Goal: Task Accomplishment & Management: Manage account settings

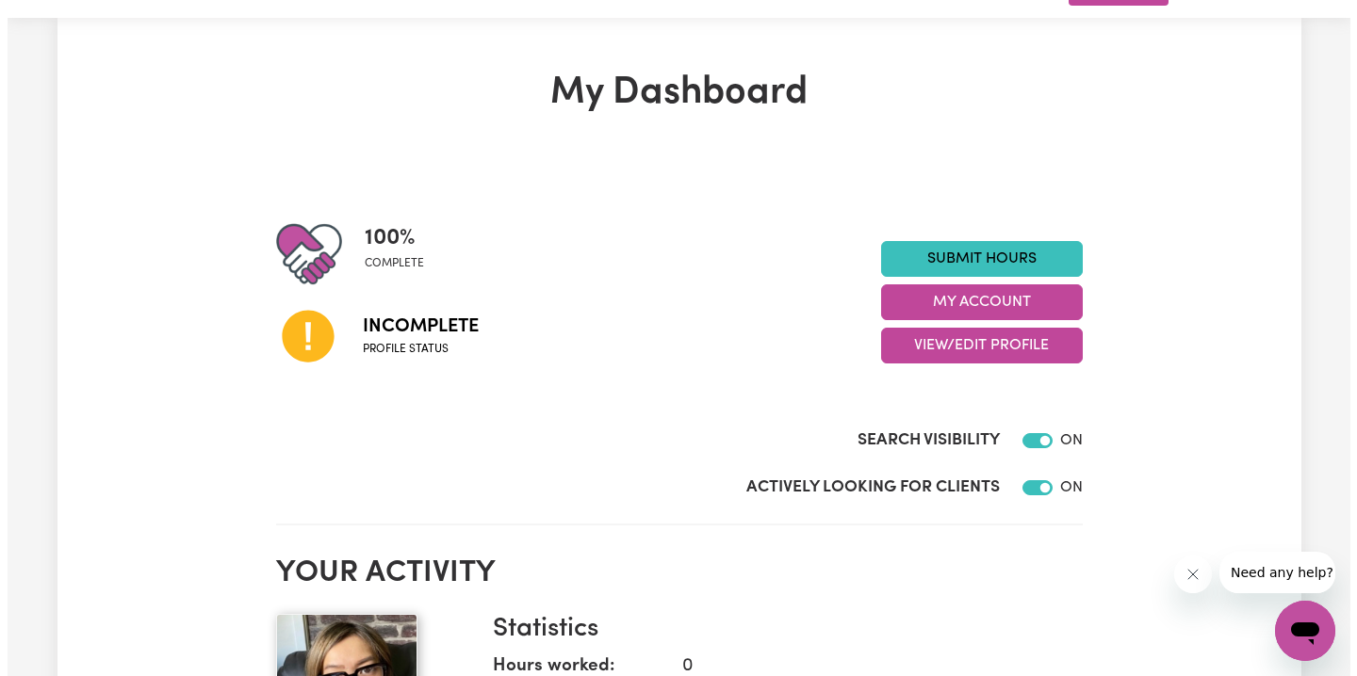
scroll to position [151, 0]
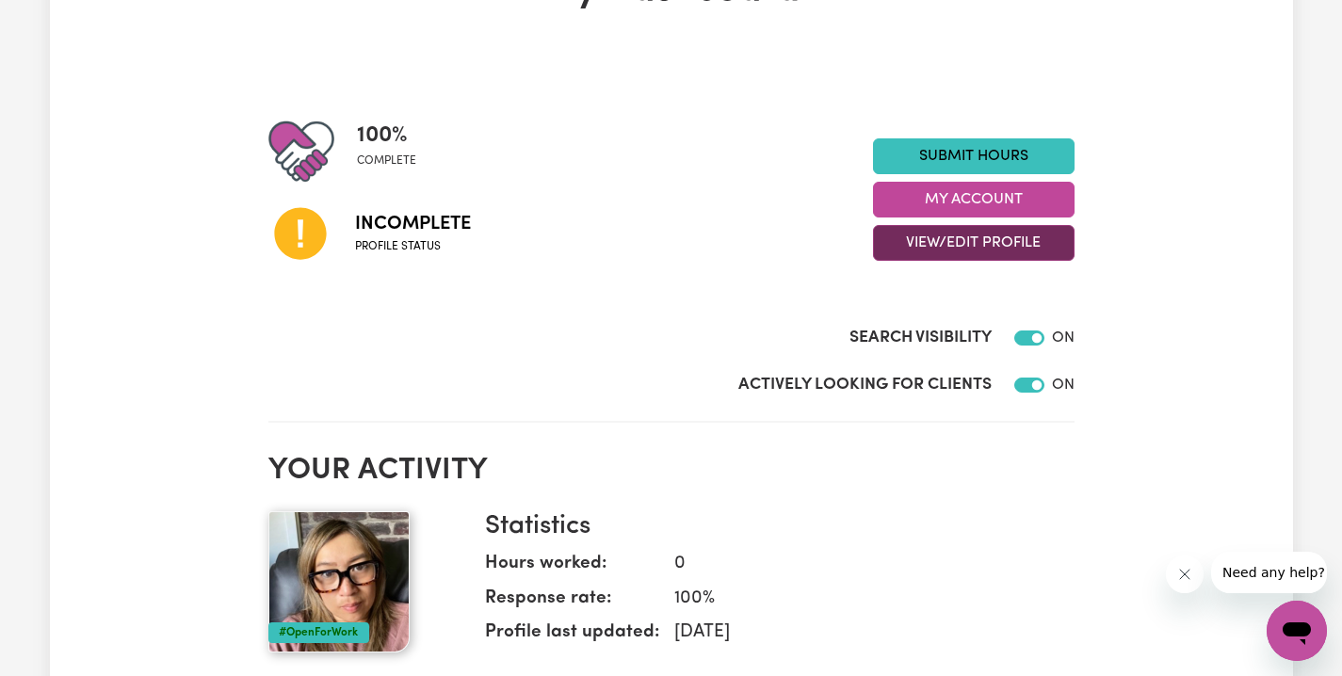
click at [996, 258] on button "View/Edit Profile" at bounding box center [974, 243] width 202 height 36
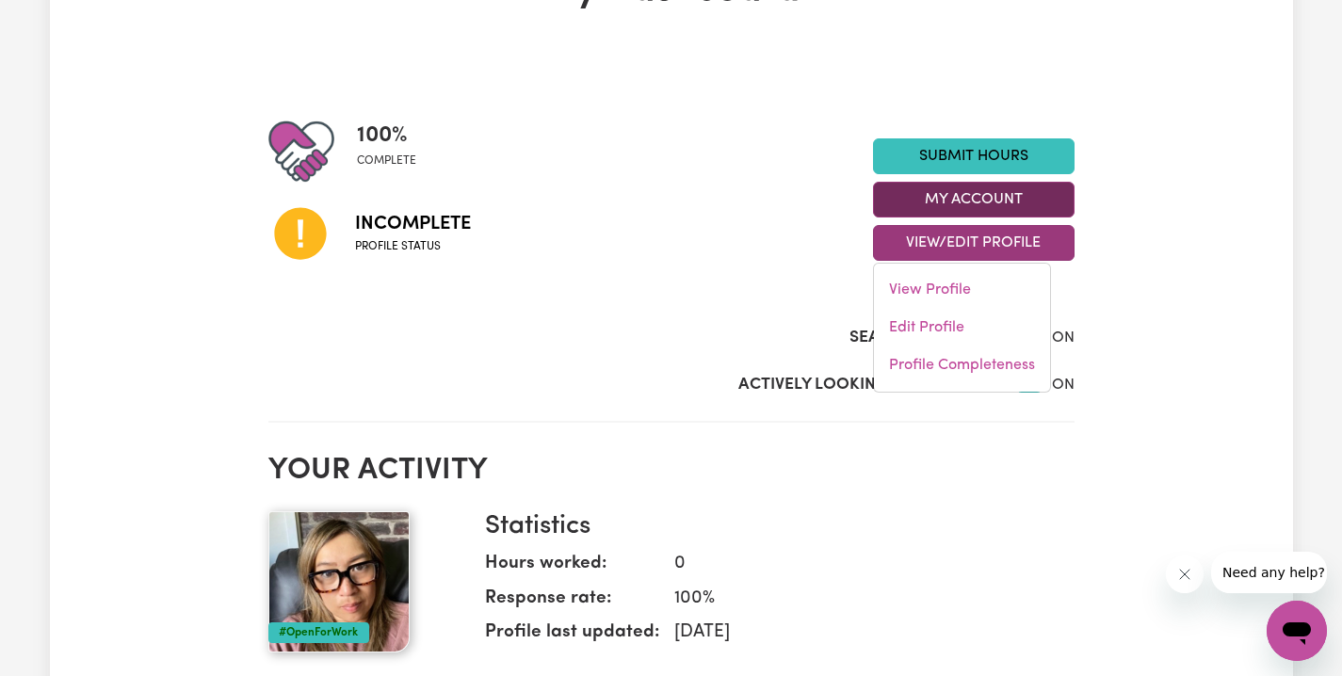
click at [972, 209] on button "My Account" at bounding box center [974, 200] width 202 height 36
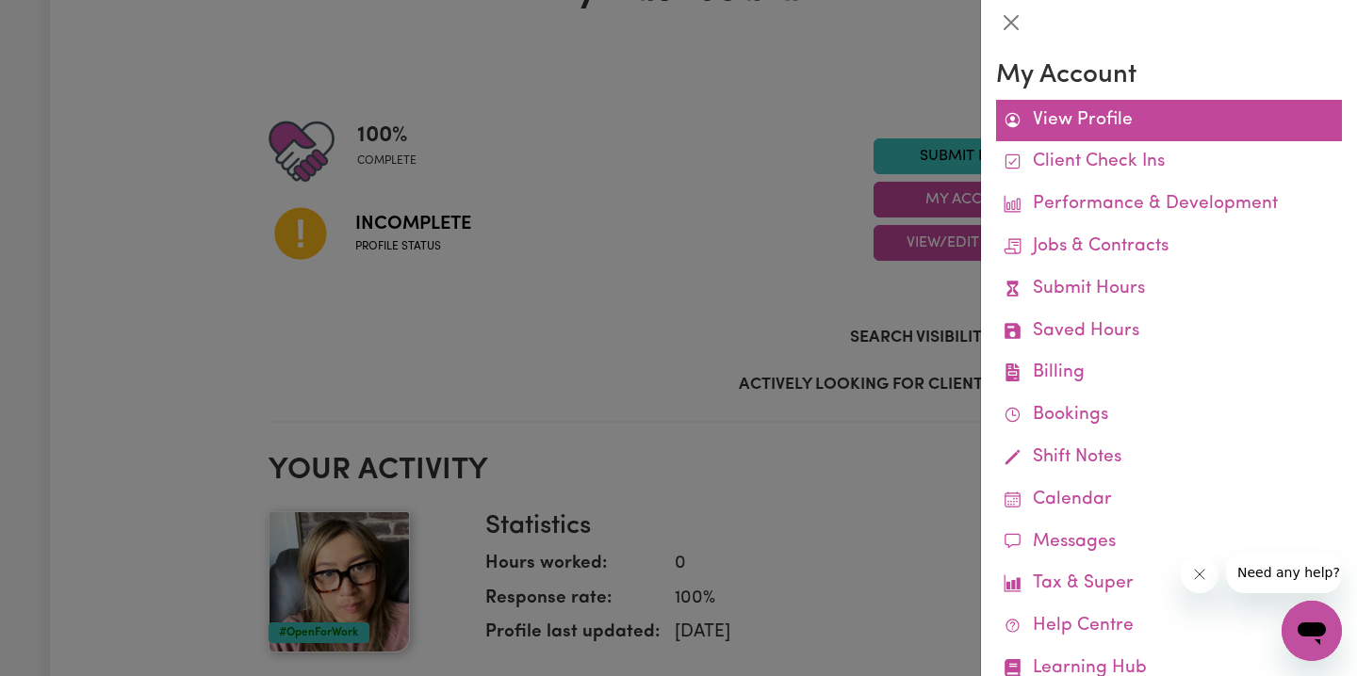
click at [1084, 113] on link "View Profile" at bounding box center [1169, 121] width 346 height 42
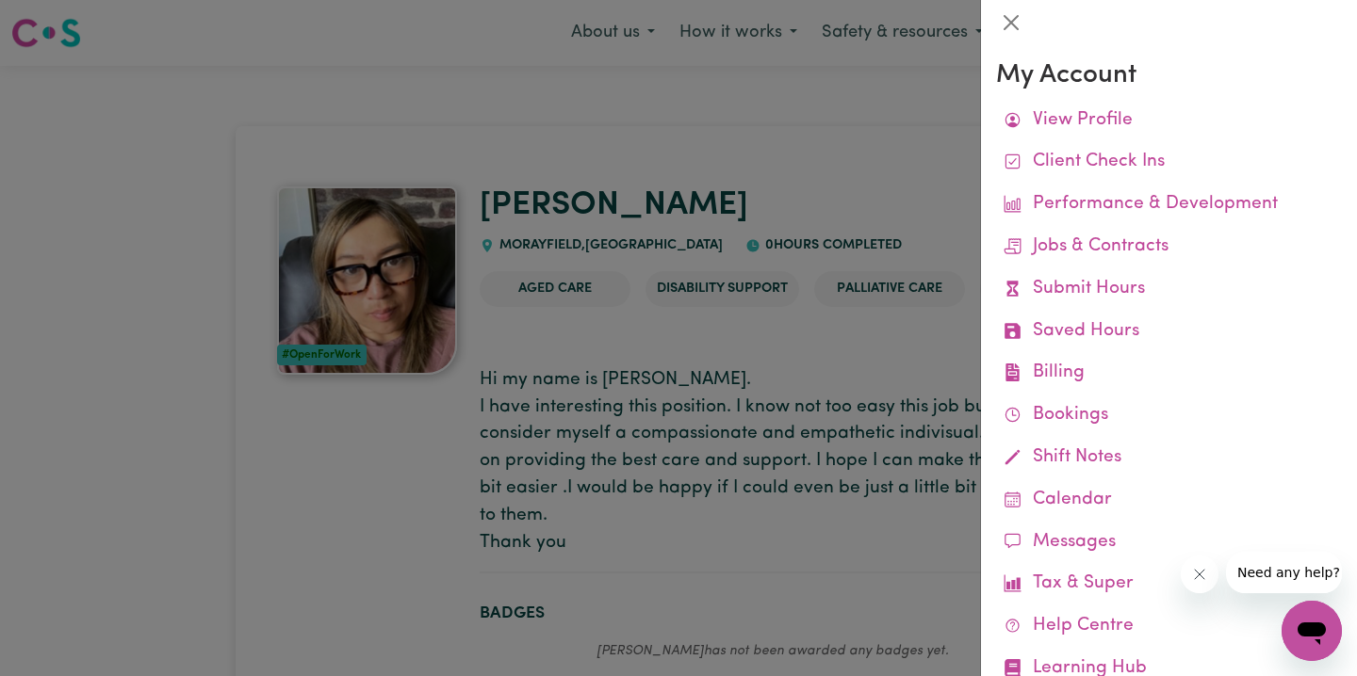
click at [844, 169] on div at bounding box center [678, 338] width 1357 height 676
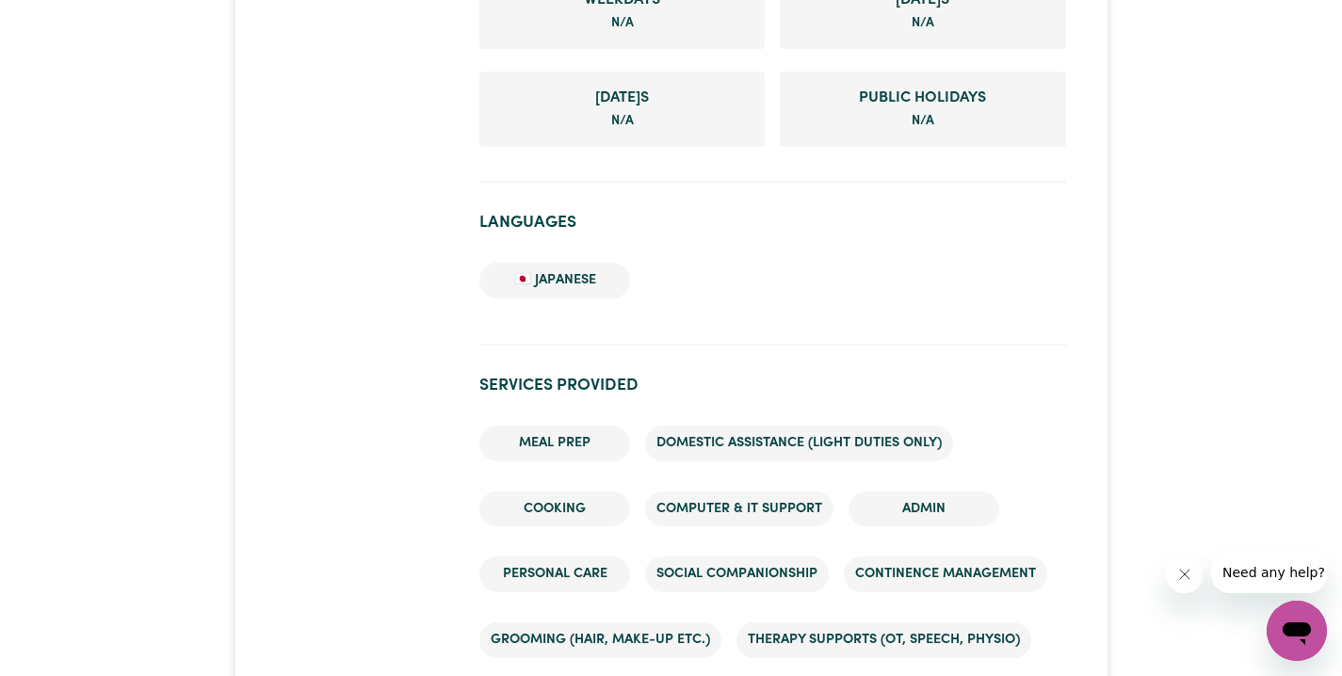
scroll to position [1067, 0]
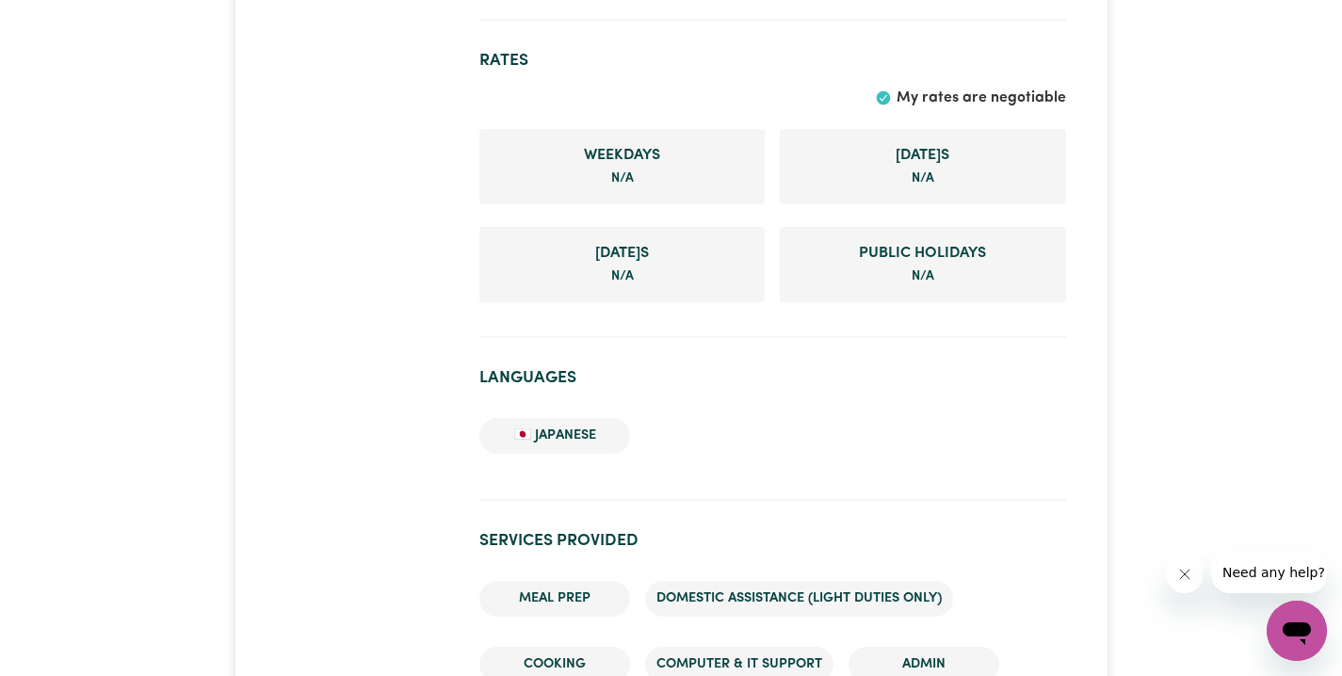
click at [594, 176] on li "Weekday s N/A" at bounding box center [622, 166] width 285 height 75
click at [624, 151] on span "Weekday s" at bounding box center [622, 155] width 255 height 23
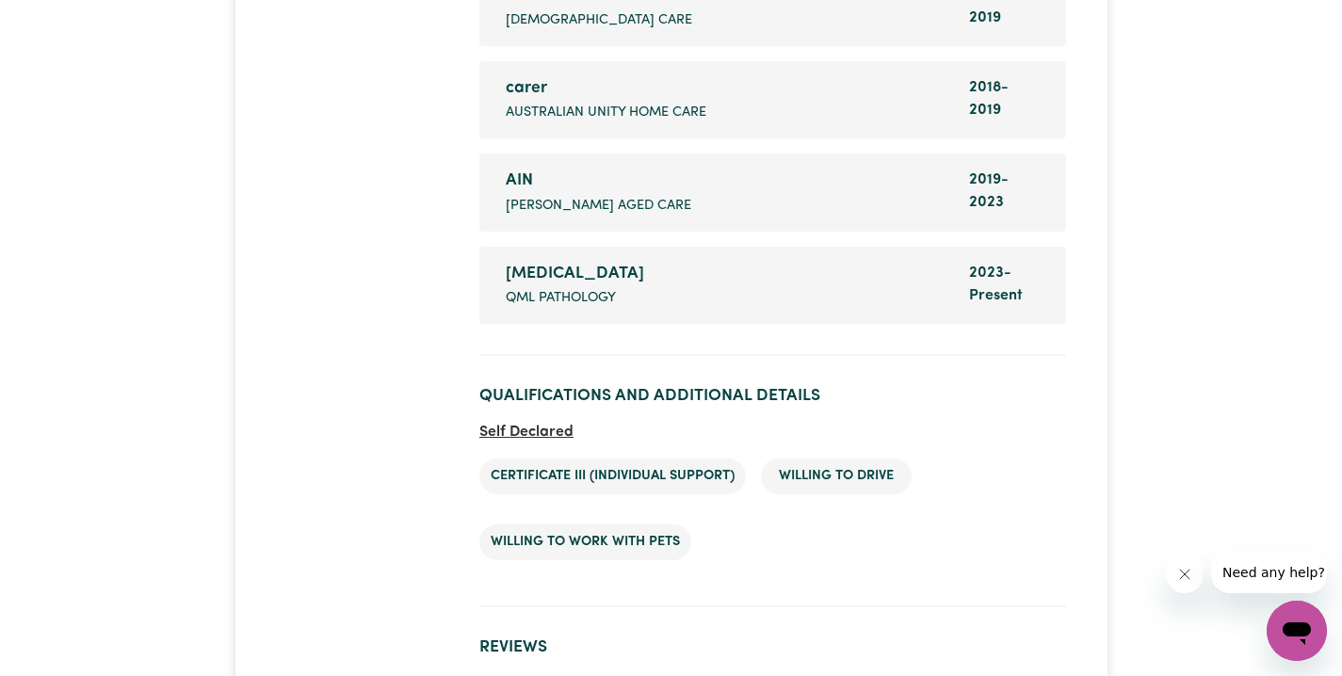
scroll to position [3656, 0]
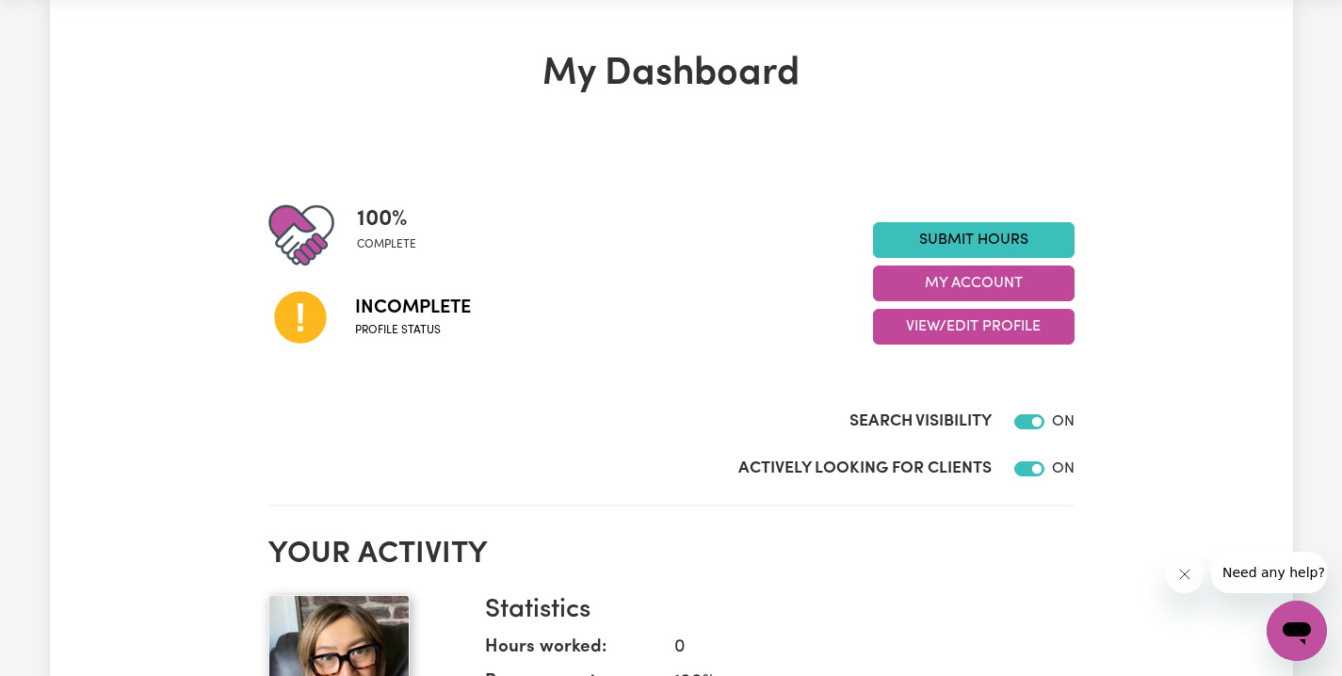
scroll to position [71, 0]
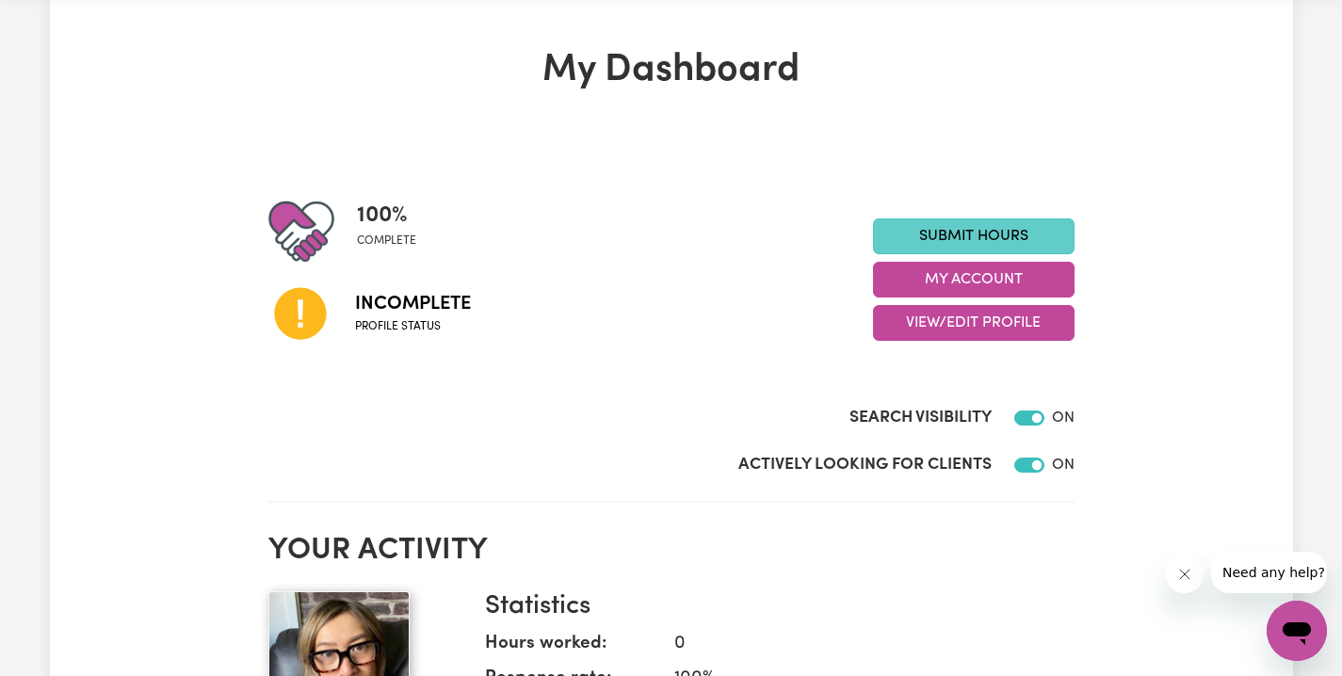
click at [995, 239] on link "Submit Hours" at bounding box center [974, 237] width 202 height 36
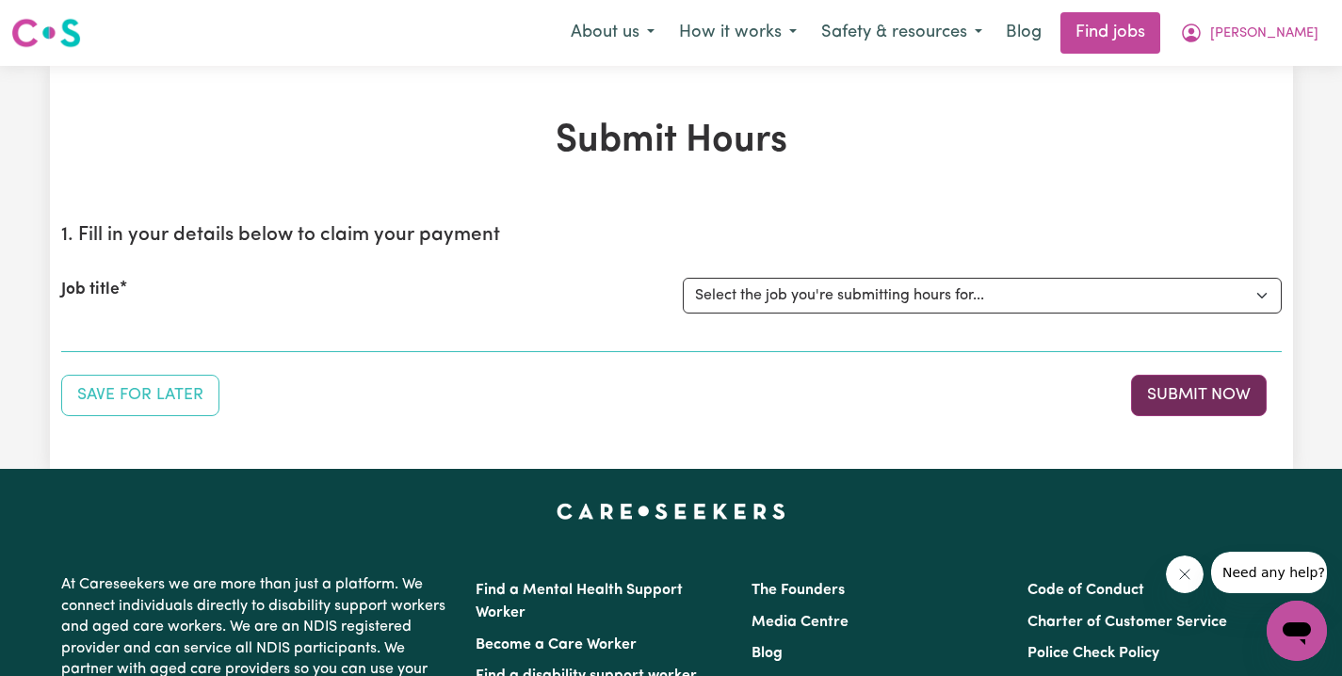
click at [1178, 392] on button "Submit Now" at bounding box center [1199, 395] width 136 height 41
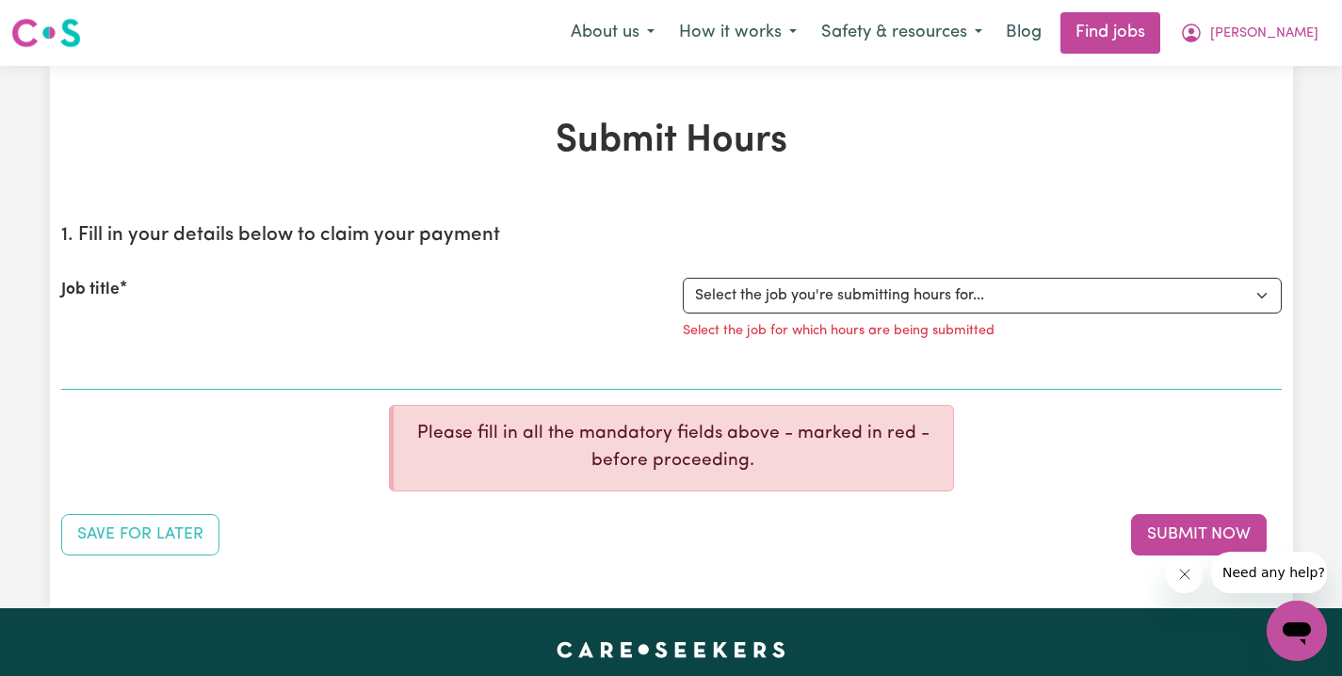
drag, startPoint x: 282, startPoint y: 278, endPoint x: 118, endPoint y: 273, distance: 164.0
click at [258, 278] on div "Job title" at bounding box center [361, 314] width 622 height 73
click at [84, 238] on h2 "1. Fill in your details below to claim your payment" at bounding box center [671, 236] width 1221 height 24
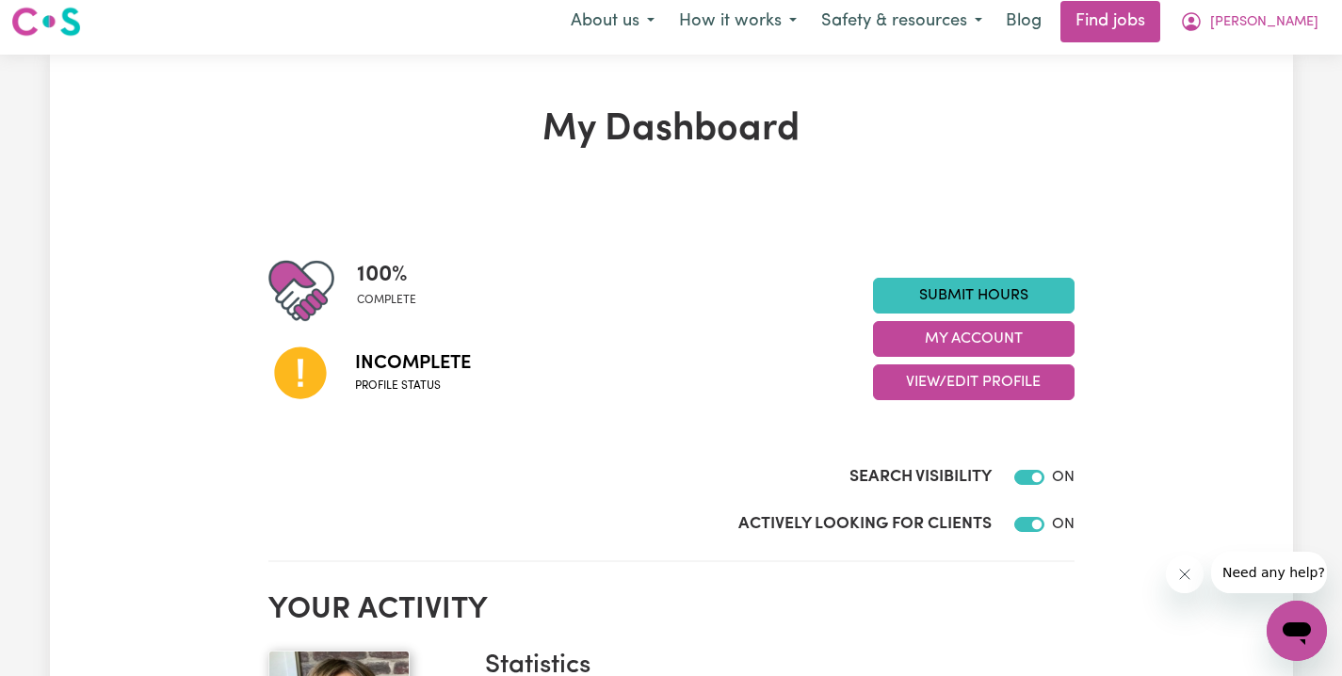
scroll to position [15, 0]
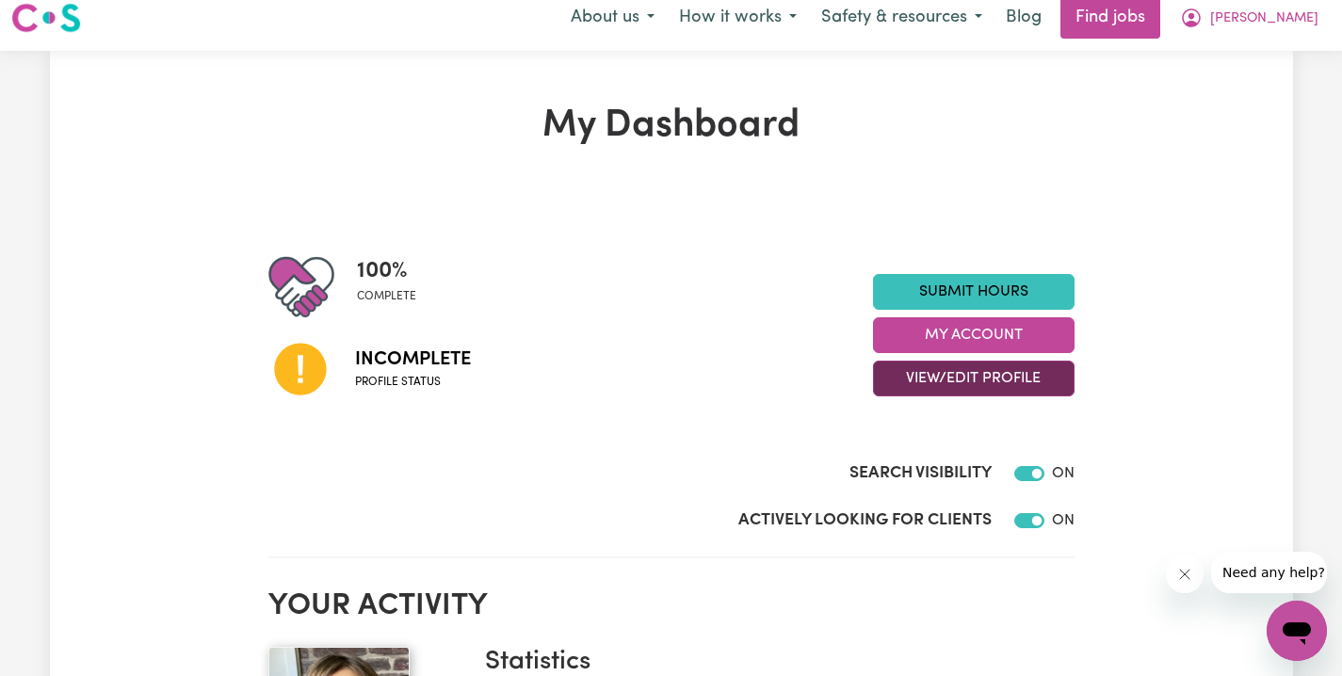
click at [947, 386] on button "View/Edit Profile" at bounding box center [974, 379] width 202 height 36
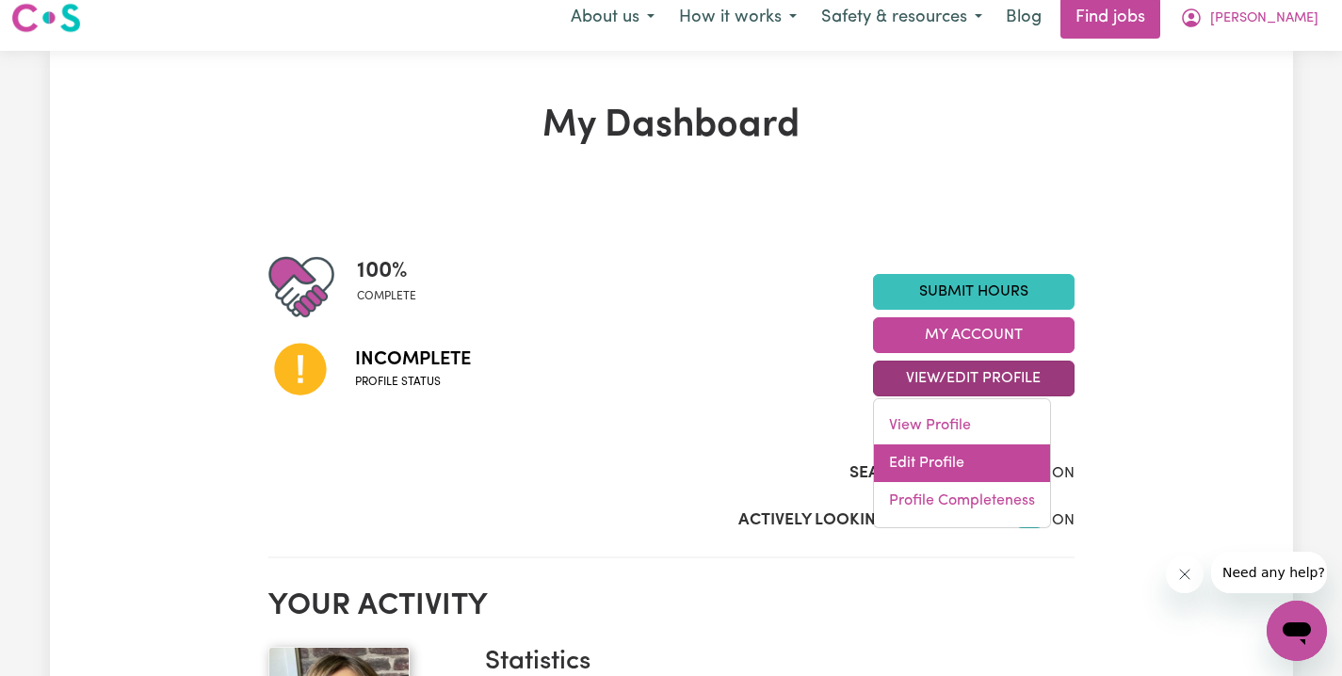
click at [939, 460] on link "Edit Profile" at bounding box center [962, 464] width 176 height 38
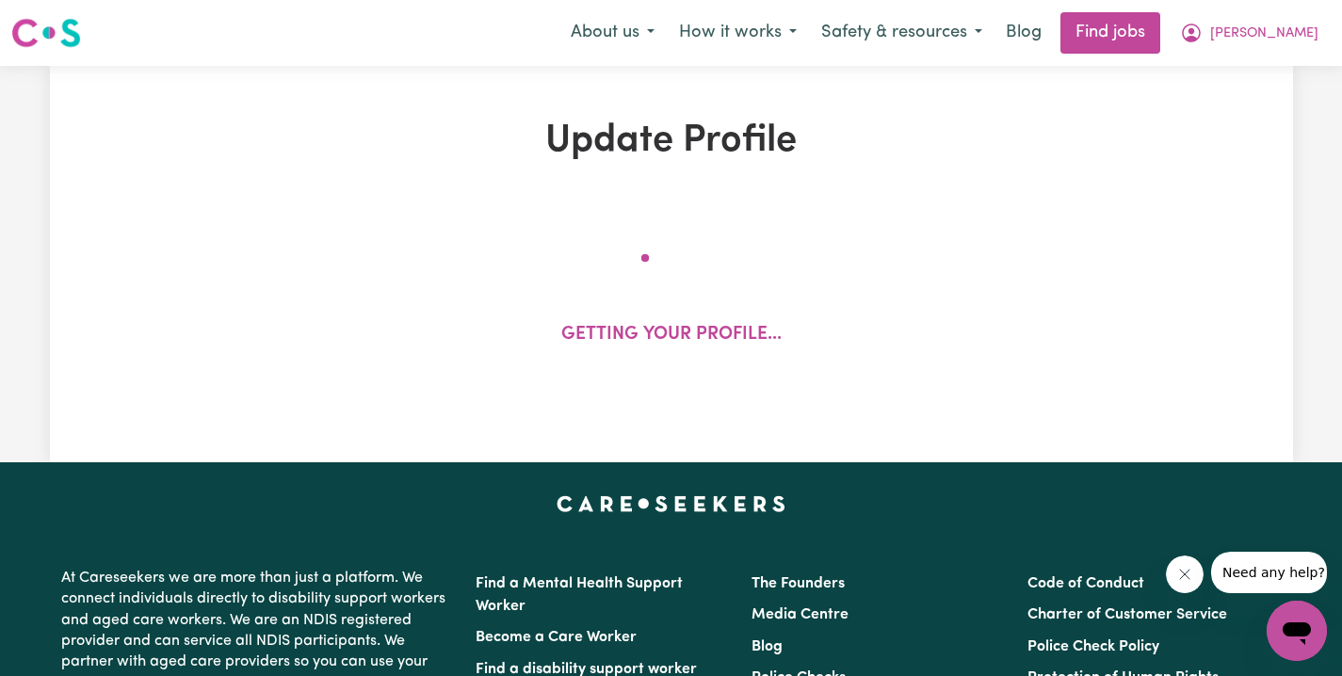
select select "[DEMOGRAPHIC_DATA]"
select select "Australian PR"
select select "Studying a healthcare related degree or qualification"
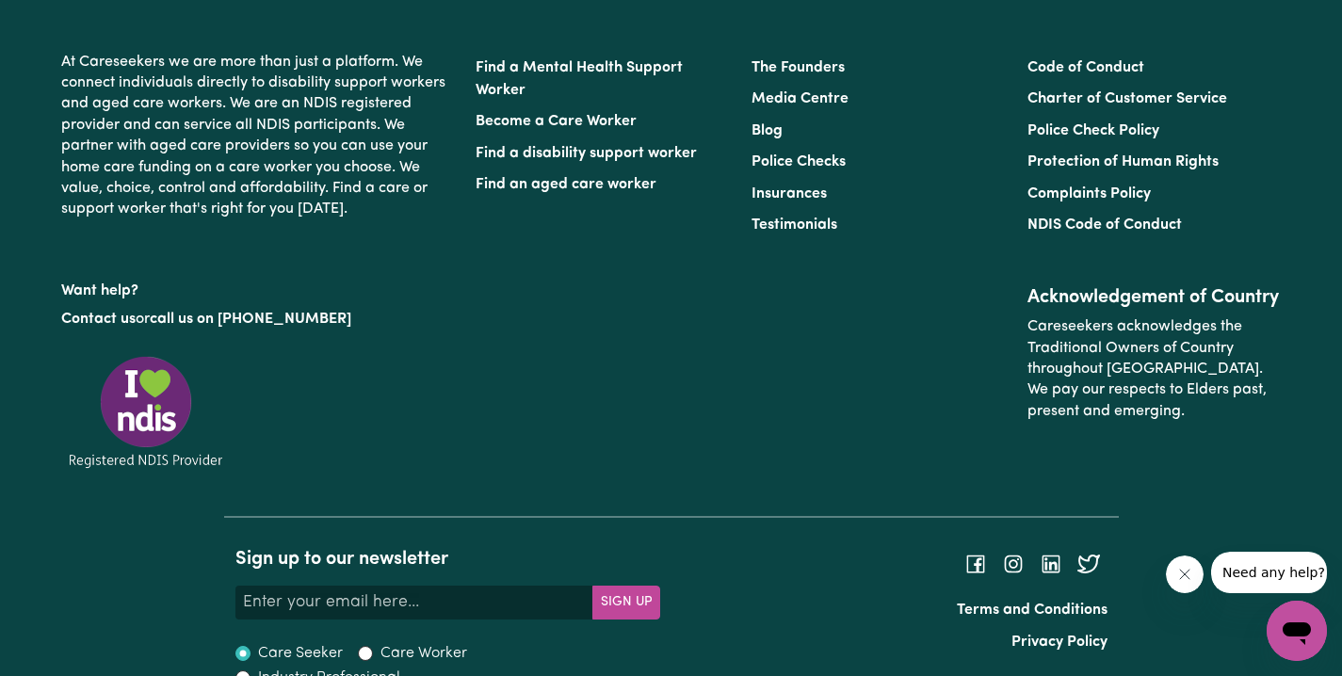
scroll to position [4764, 0]
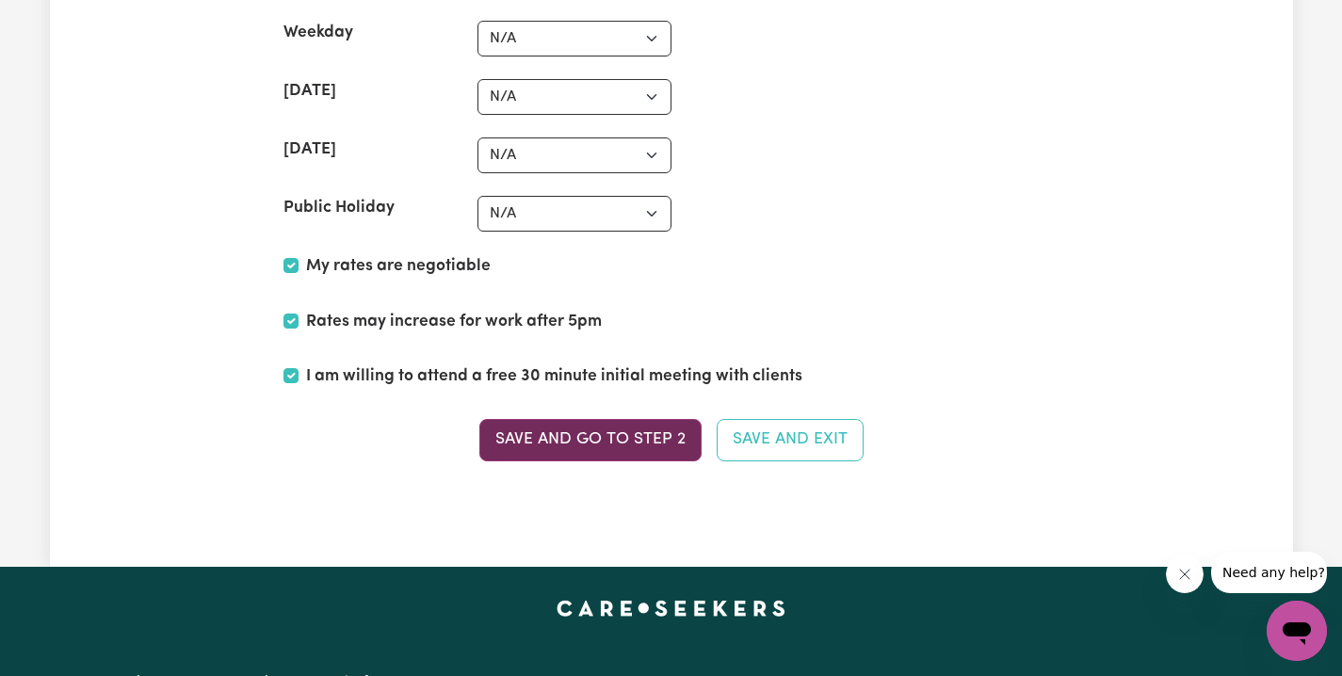
click at [691, 433] on button "Save and go to Step 2" at bounding box center [591, 439] width 222 height 41
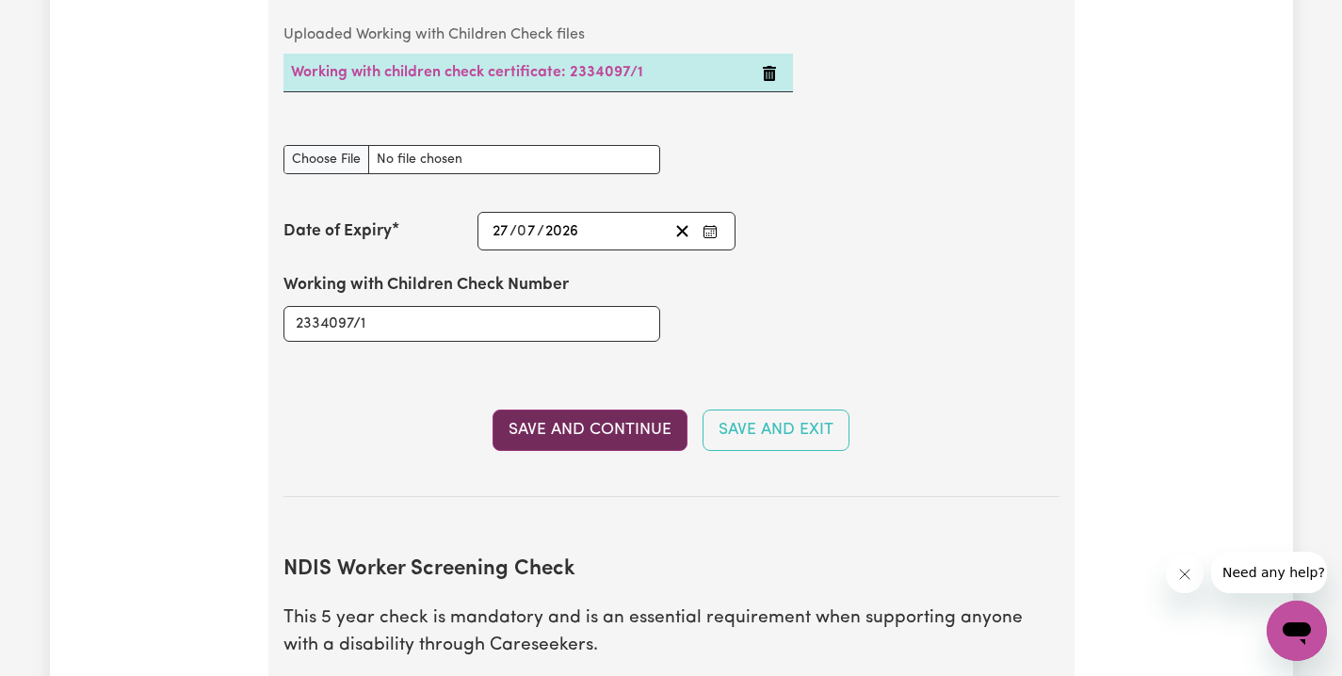
scroll to position [1678, 0]
